Goal: Book appointment/travel/reservation

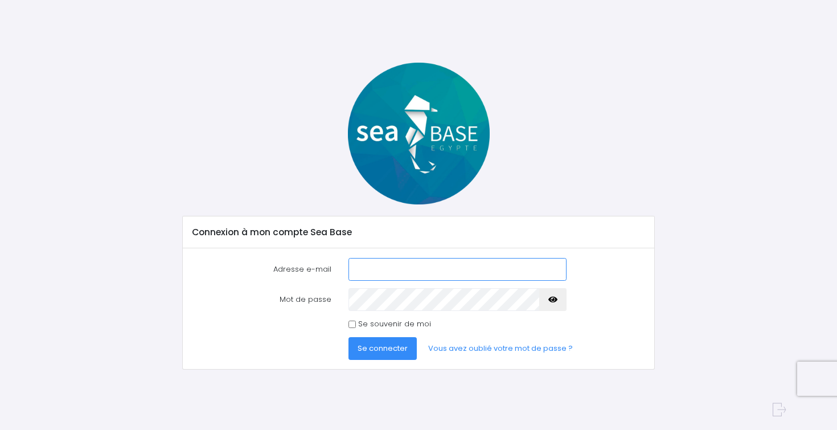
type input "clement.vera@free.fr"
click at [549, 299] on icon "button" at bounding box center [552, 299] width 9 height 0
click at [402, 343] on span "Se connecter" at bounding box center [383, 348] width 50 height 11
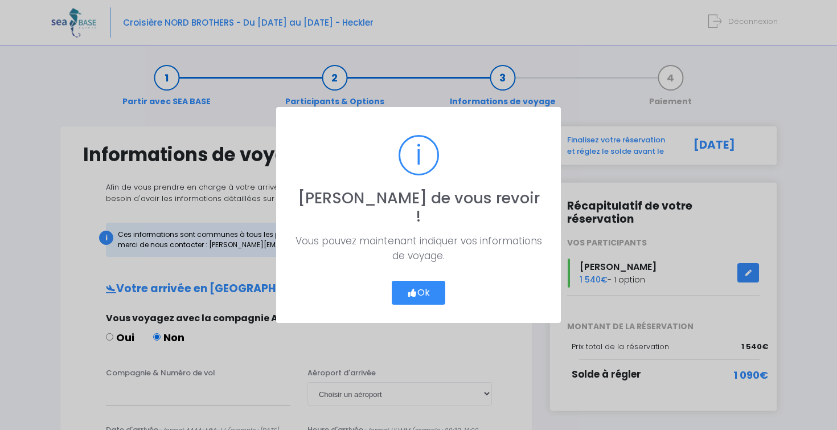
click at [416, 272] on div "Ok Cancel" at bounding box center [418, 288] width 59 height 32
click at [415, 293] on icon "button" at bounding box center [412, 293] width 10 height 0
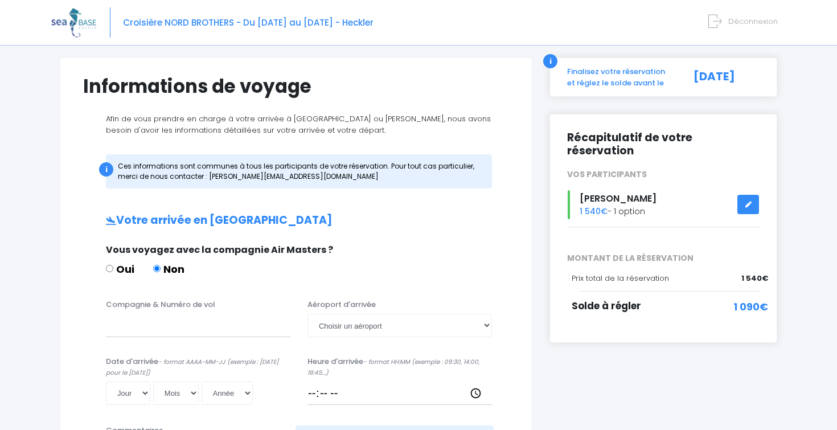
scroll to position [67, 0]
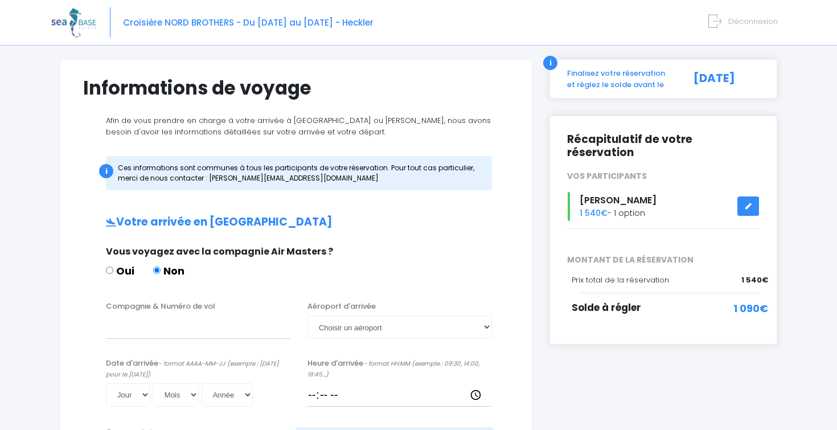
click at [755, 196] on link at bounding box center [748, 206] width 22 height 20
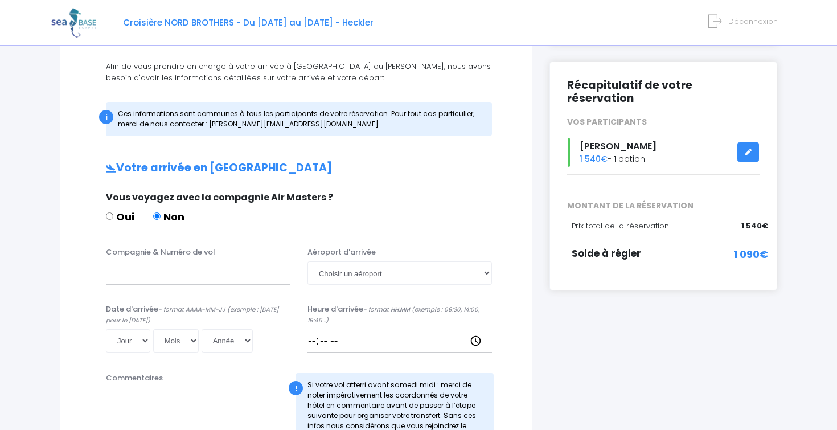
scroll to position [125, 0]
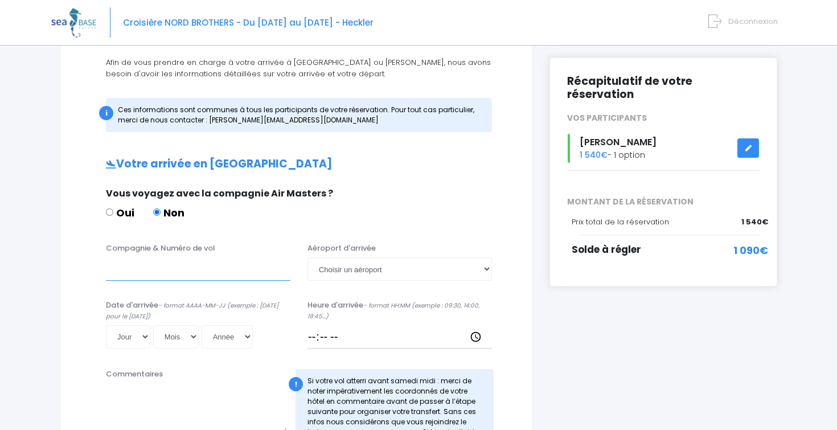
click at [190, 266] on input "Compagnie & Numéro de vol" at bounding box center [198, 268] width 184 height 23
type input "TRANSAVIA"
select select "Hurghada"
click at [255, 270] on input "TRANSAVIA" at bounding box center [198, 268] width 184 height 23
type input "TRANSAVIA TO8048"
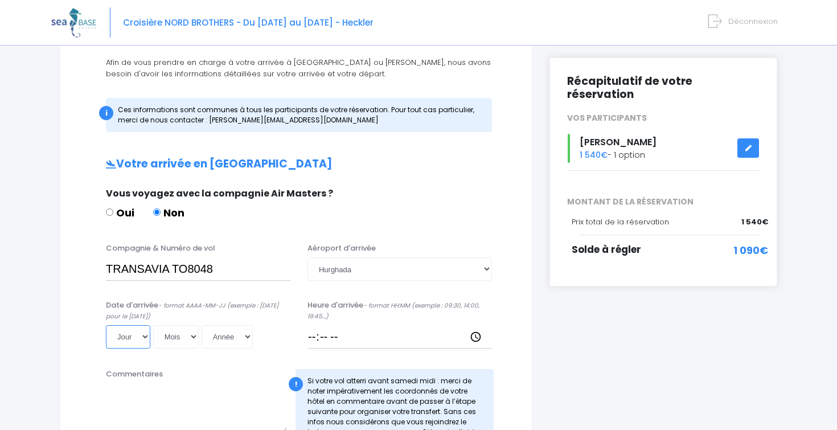
select select "25"
select select "10"
select select "2025"
type input "2025-10-25"
click at [360, 320] on div "Heure d'arrivée - format HH:MM (exemple : 09:30, 14:00, 19:45...)" at bounding box center [400, 324] width 202 height 50
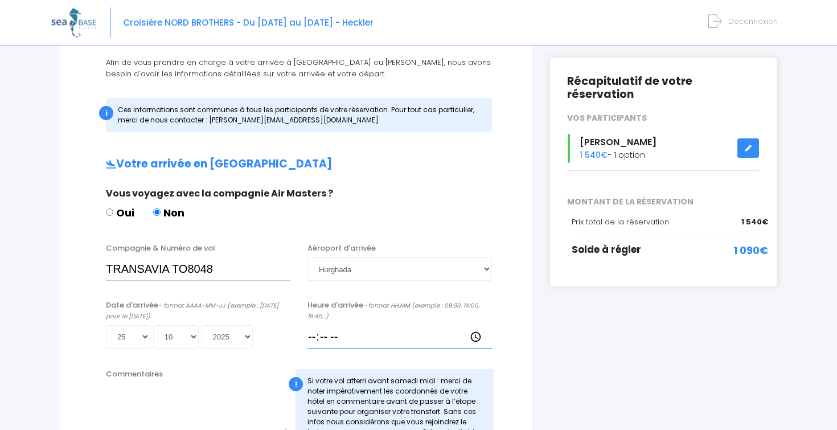
click at [354, 328] on input "Heure d'arrivée - format HH:MM (exemple : 09:30, 14:00, 19:45...)" at bounding box center [399, 336] width 184 height 23
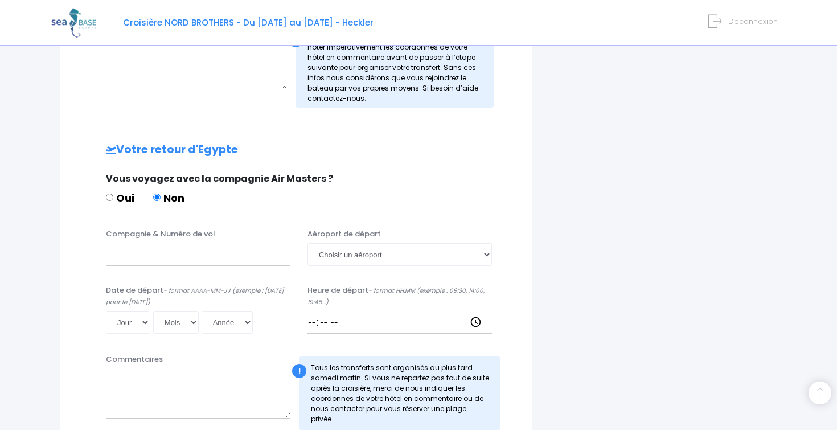
scroll to position [475, 0]
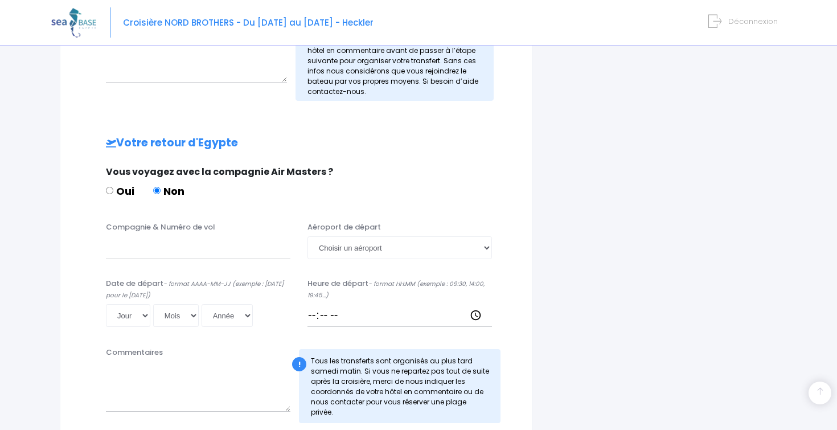
type input "13:45"
click at [180, 238] on input "Compagnie & Numéro de vol" at bounding box center [198, 247] width 184 height 23
type input "TRANSAVIA TO8049"
select select "Hurghada"
select select "02"
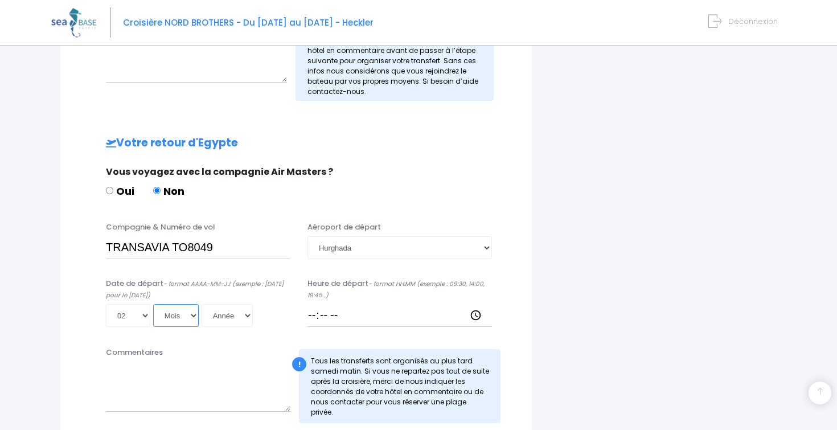
select select "11"
select select "2025"
type input "2025-11-02"
click at [316, 315] on input "Heure de départ - format HH:MM (exemple : 09:30, 14:00, 19:45...)" at bounding box center [399, 315] width 184 height 23
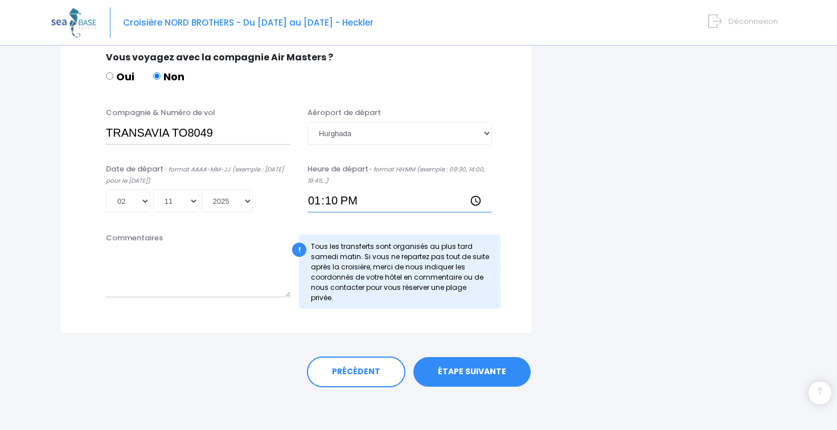
scroll to position [589, 0]
type input "13:10"
click at [437, 359] on link "ÉTAPE SUIVANTE" at bounding box center [471, 373] width 117 height 30
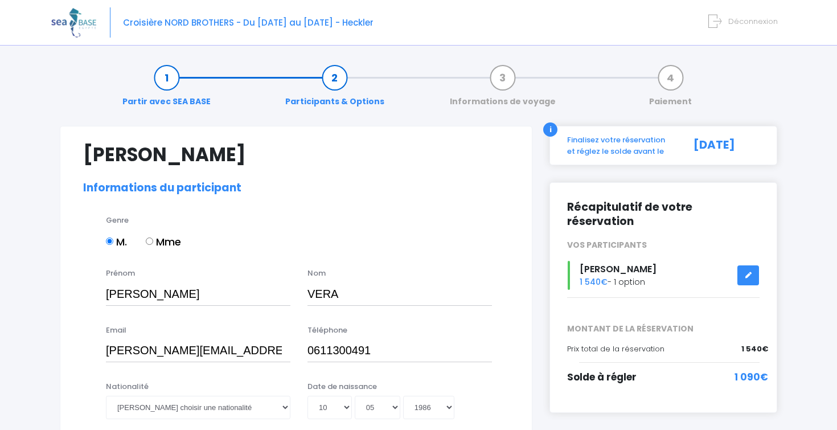
select select "N4"
click at [555, 130] on div "i" at bounding box center [550, 129] width 14 height 14
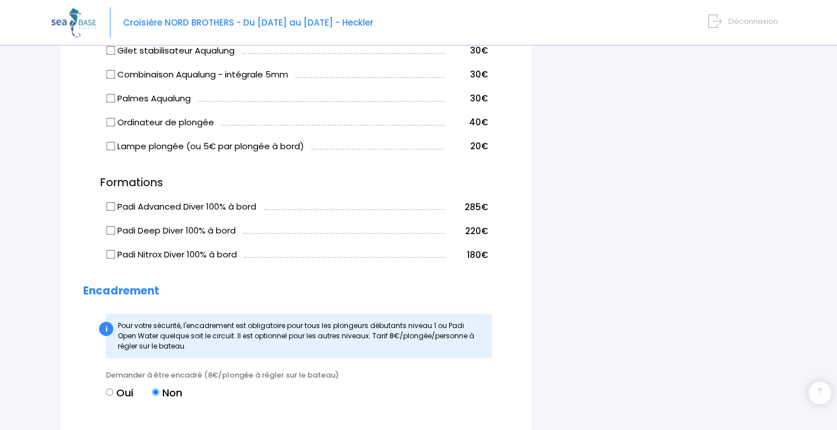
scroll to position [864, 0]
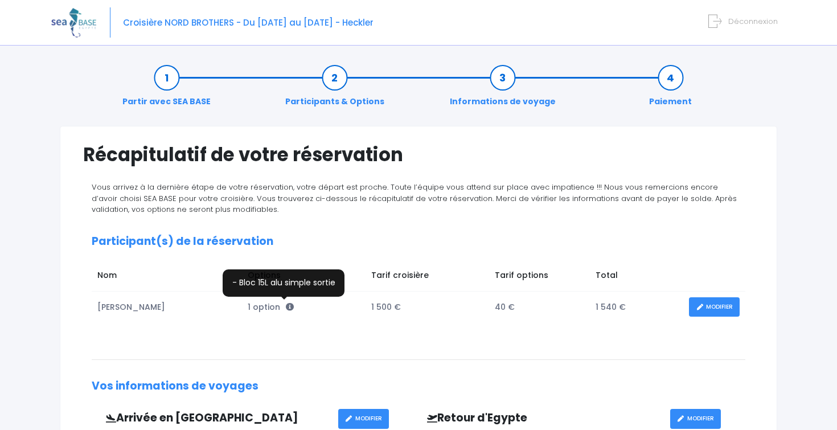
click at [286, 305] on icon at bounding box center [290, 307] width 8 height 8
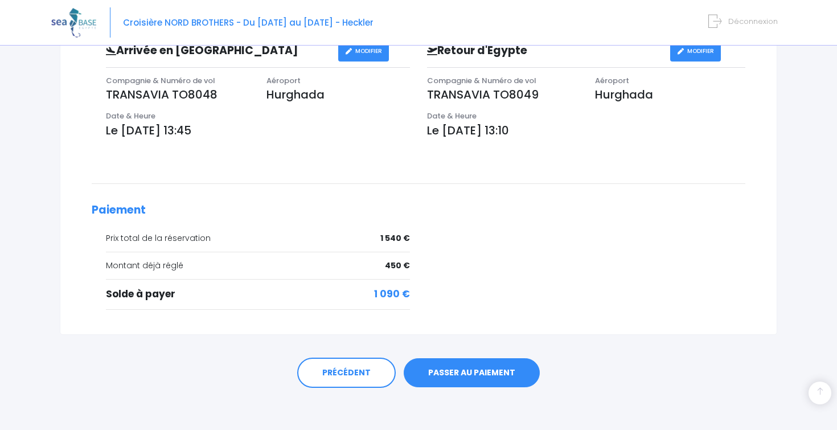
scroll to position [367, 0]
click at [511, 367] on link "PASSER AU PAIEMENT" at bounding box center [472, 374] width 136 height 30
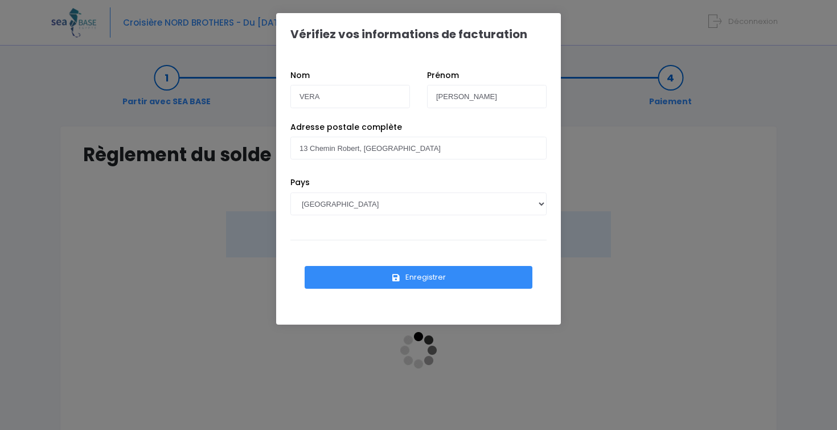
click at [432, 277] on button "Enregistrer" at bounding box center [419, 277] width 228 height 23
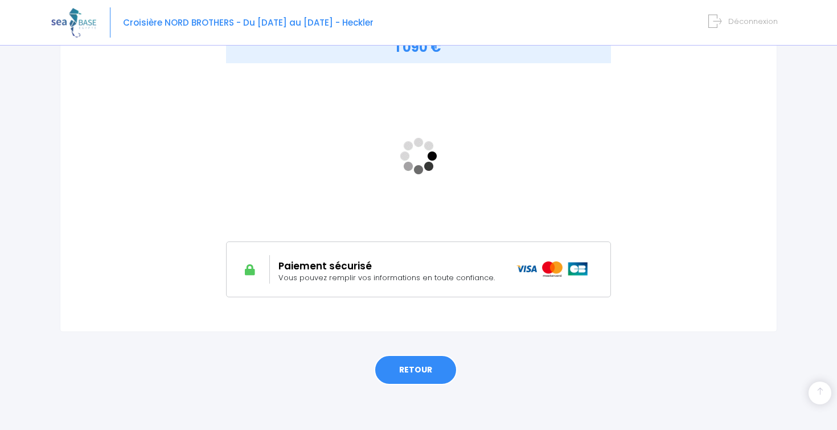
scroll to position [194, 0]
click at [420, 362] on link "RETOUR" at bounding box center [415, 370] width 83 height 31
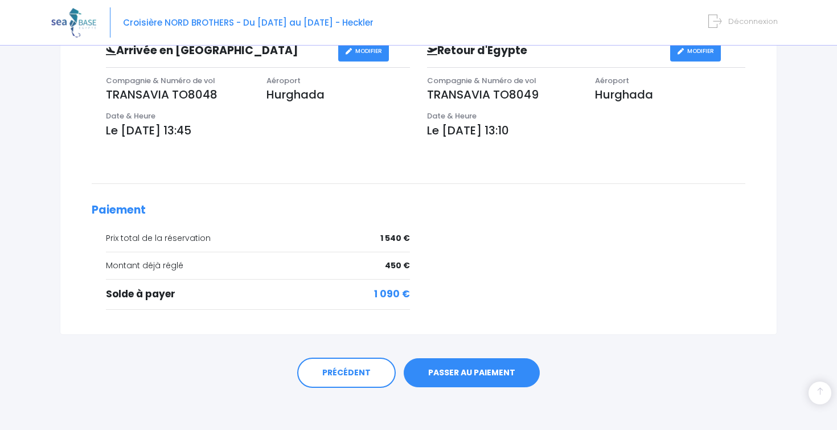
scroll to position [367, 0]
click at [454, 371] on link "PASSER AU PAIEMENT" at bounding box center [472, 374] width 136 height 30
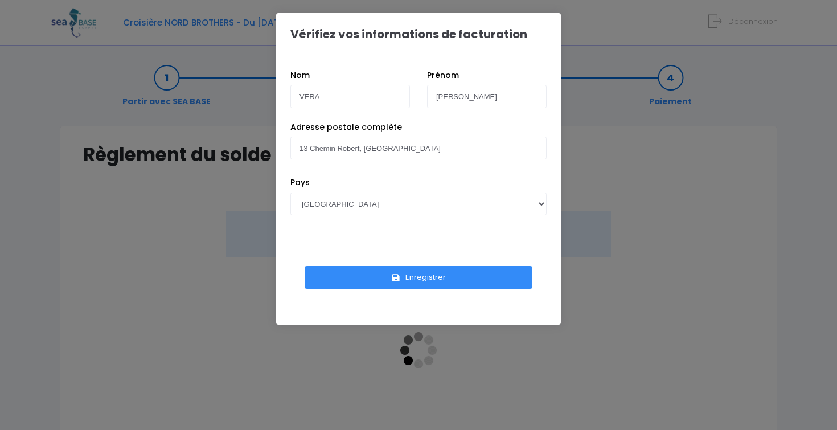
click at [450, 282] on button "Enregistrer" at bounding box center [419, 277] width 228 height 23
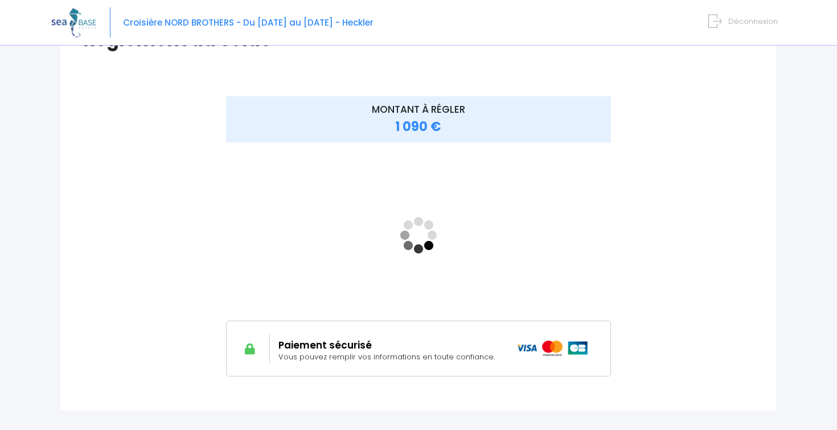
scroll to position [116, 0]
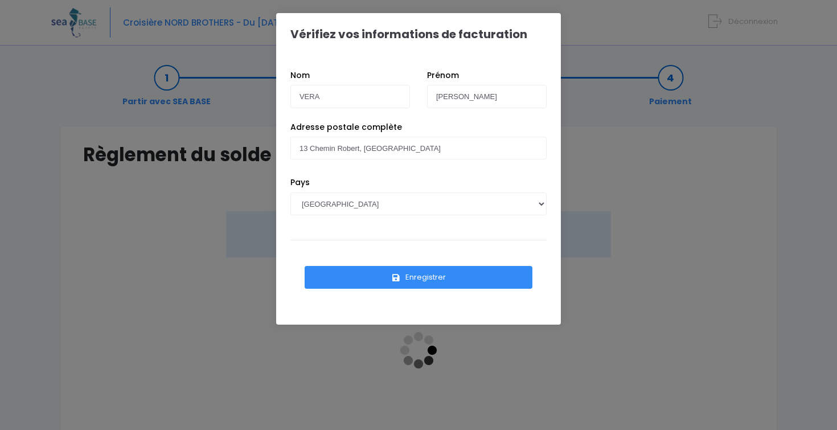
scroll to position [116, 0]
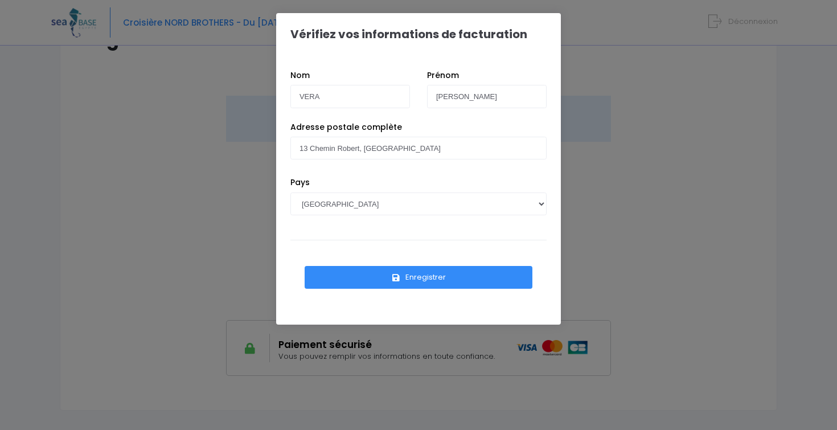
click at [425, 276] on button "Enregistrer" at bounding box center [419, 277] width 228 height 23
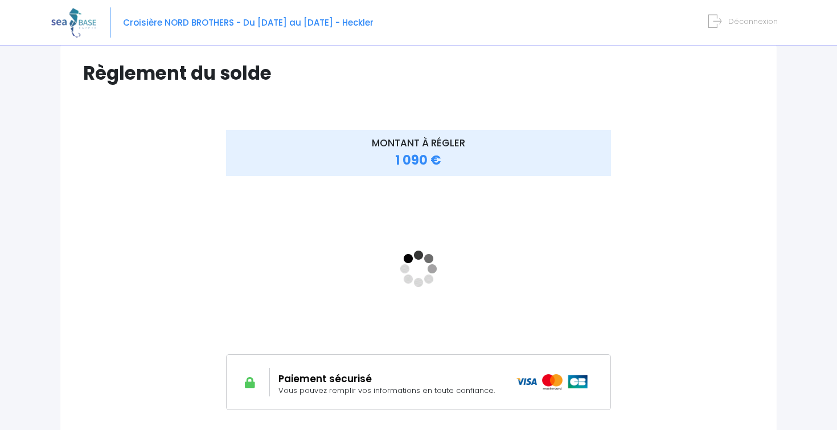
scroll to position [76, 0]
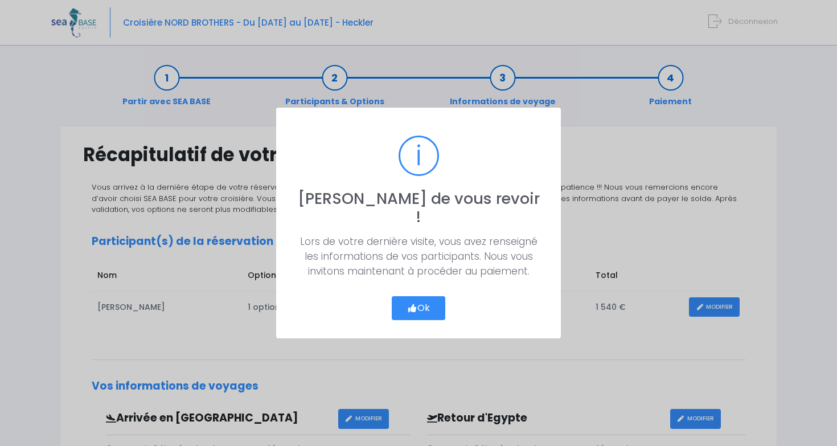
click at [413, 296] on button "Ok" at bounding box center [419, 308] width 54 height 24
